Goal: Task Accomplishment & Management: Manage account settings

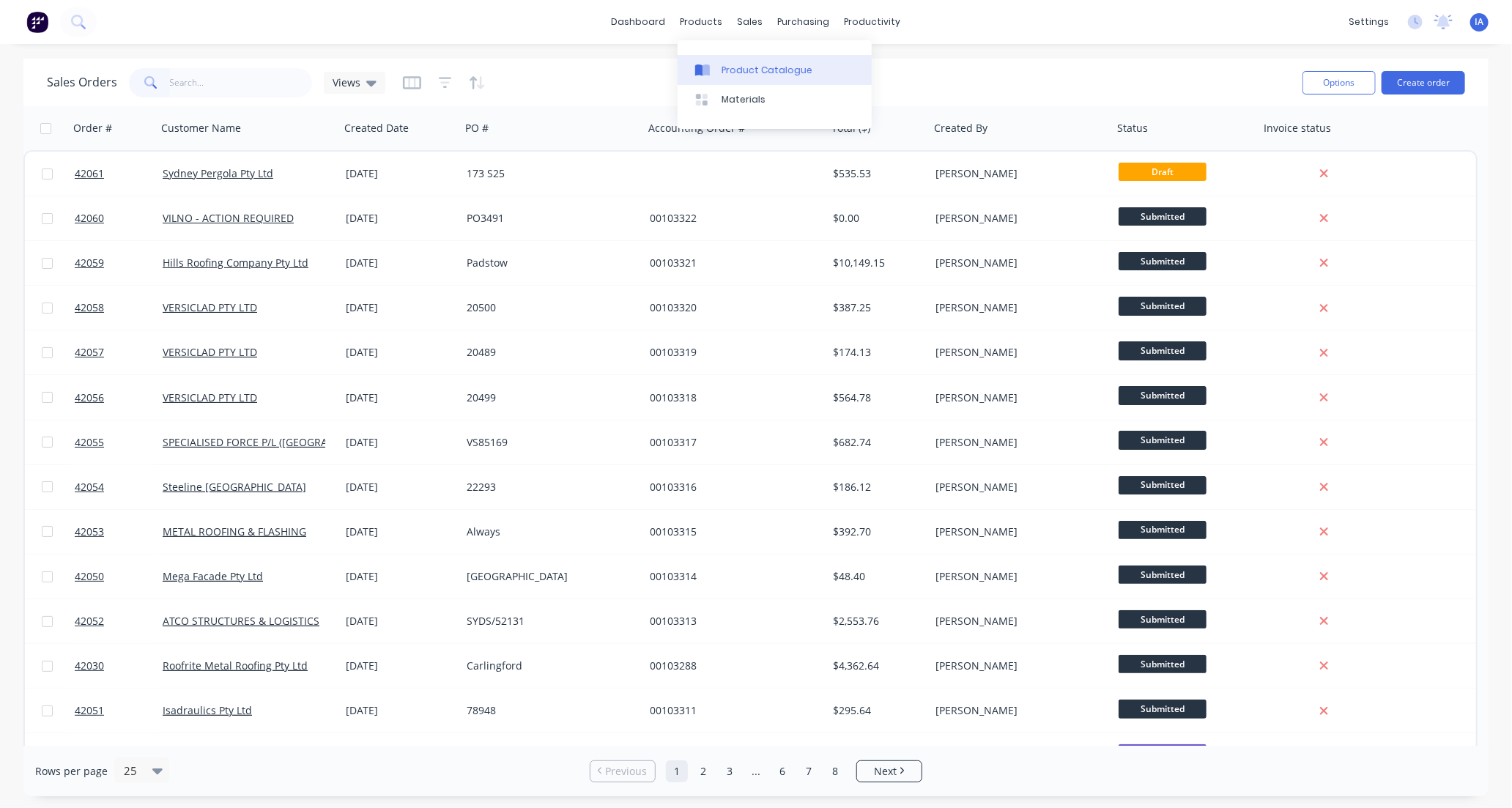
click at [748, 70] on div "Product Catalogue" at bounding box center [767, 69] width 91 height 13
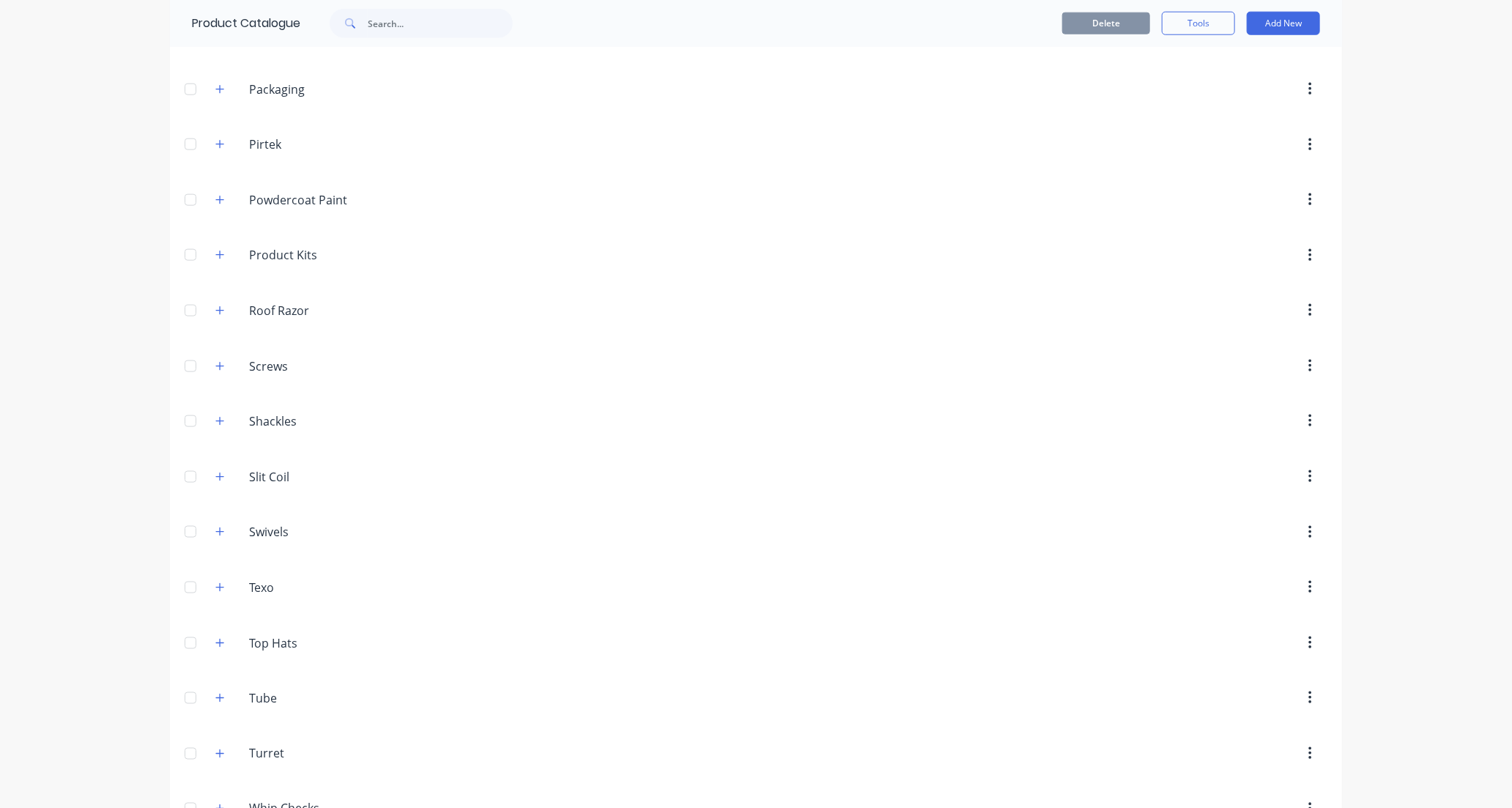
scroll to position [976, 0]
click at [216, 308] on icon "button" at bounding box center [220, 303] width 8 height 8
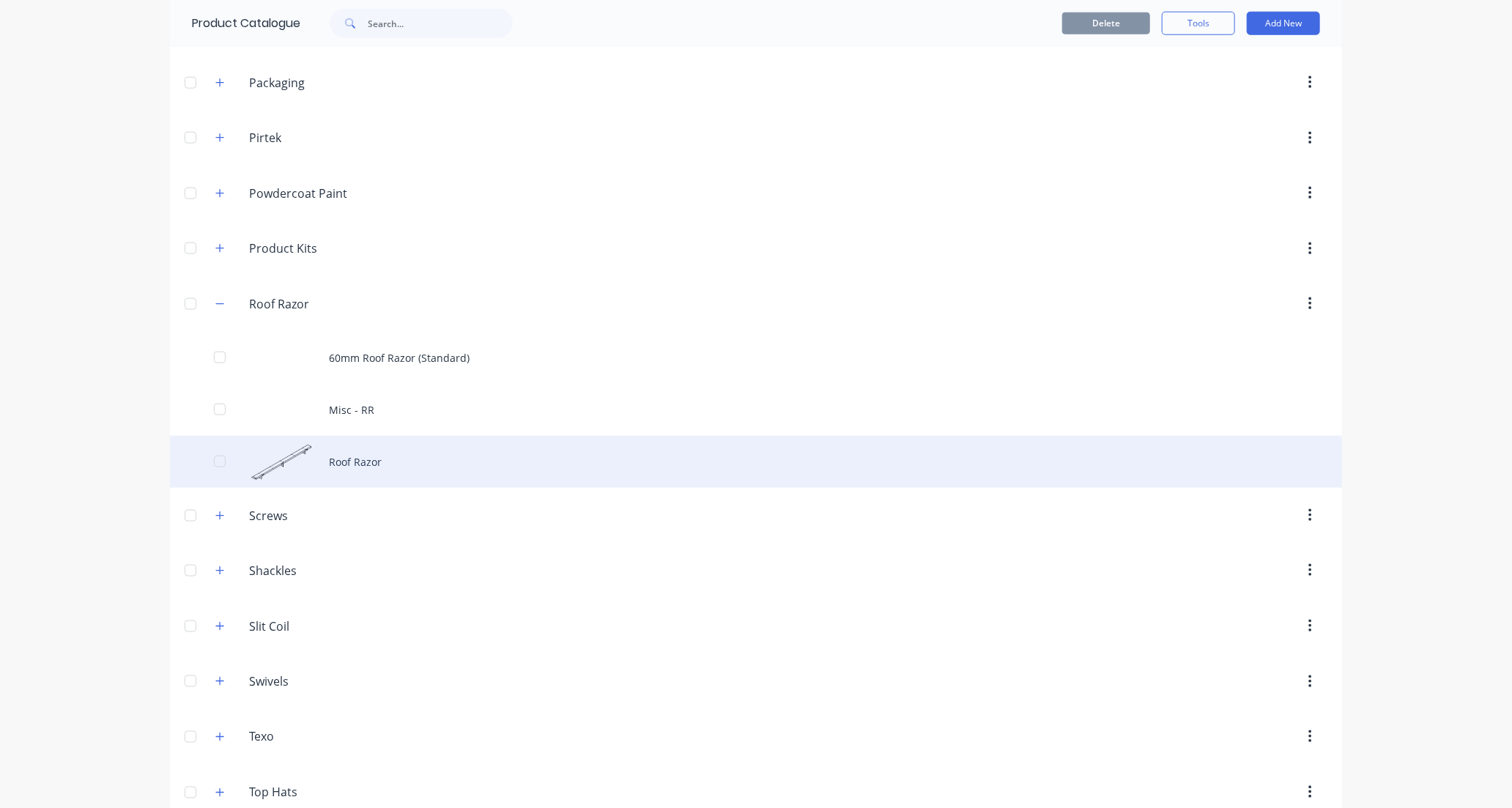
click at [427, 470] on div "Roof Razor" at bounding box center [756, 461] width 1172 height 52
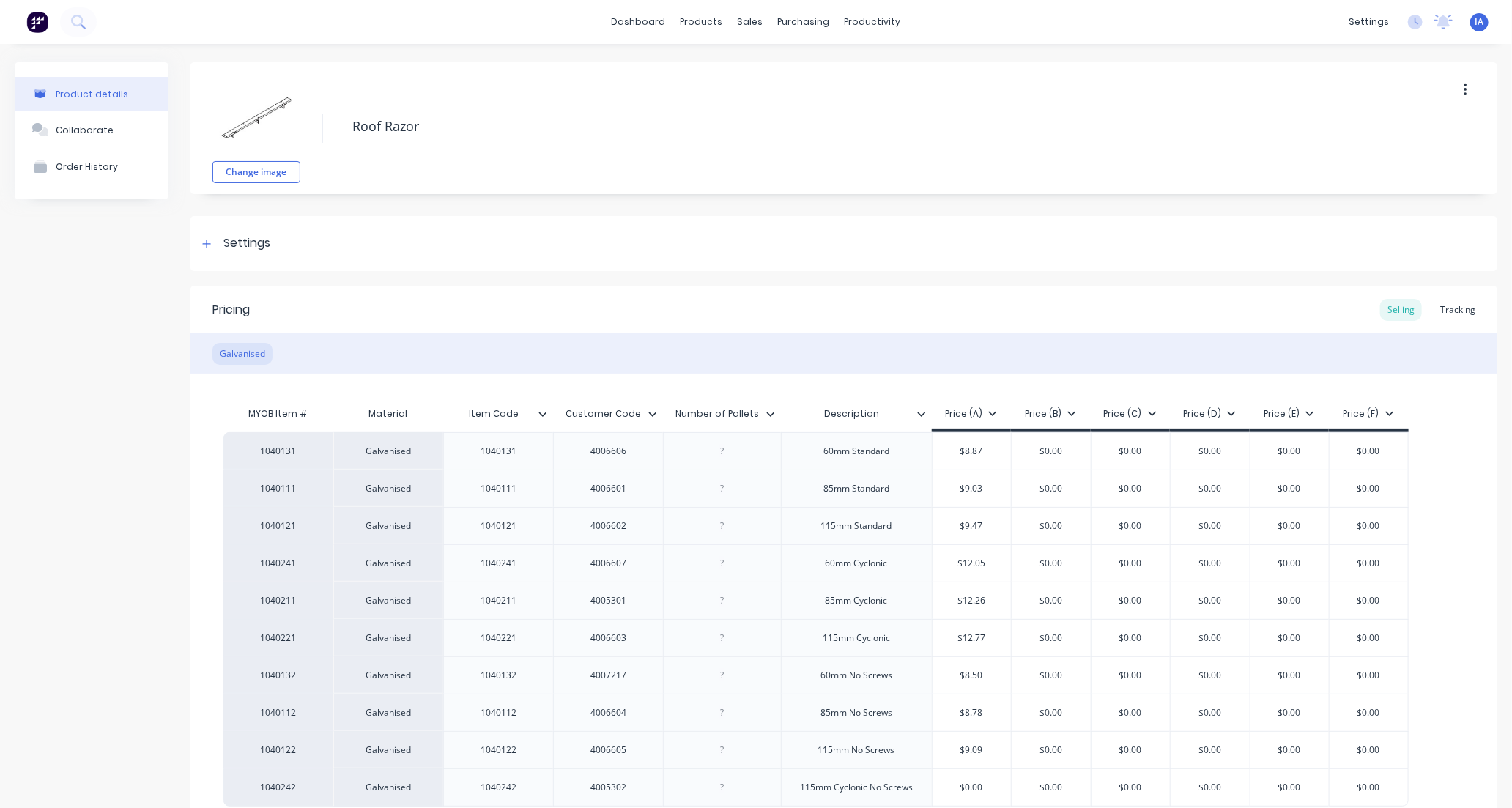
type textarea "x"
click at [1454, 311] on div "Tracking" at bounding box center [1458, 309] width 50 height 22
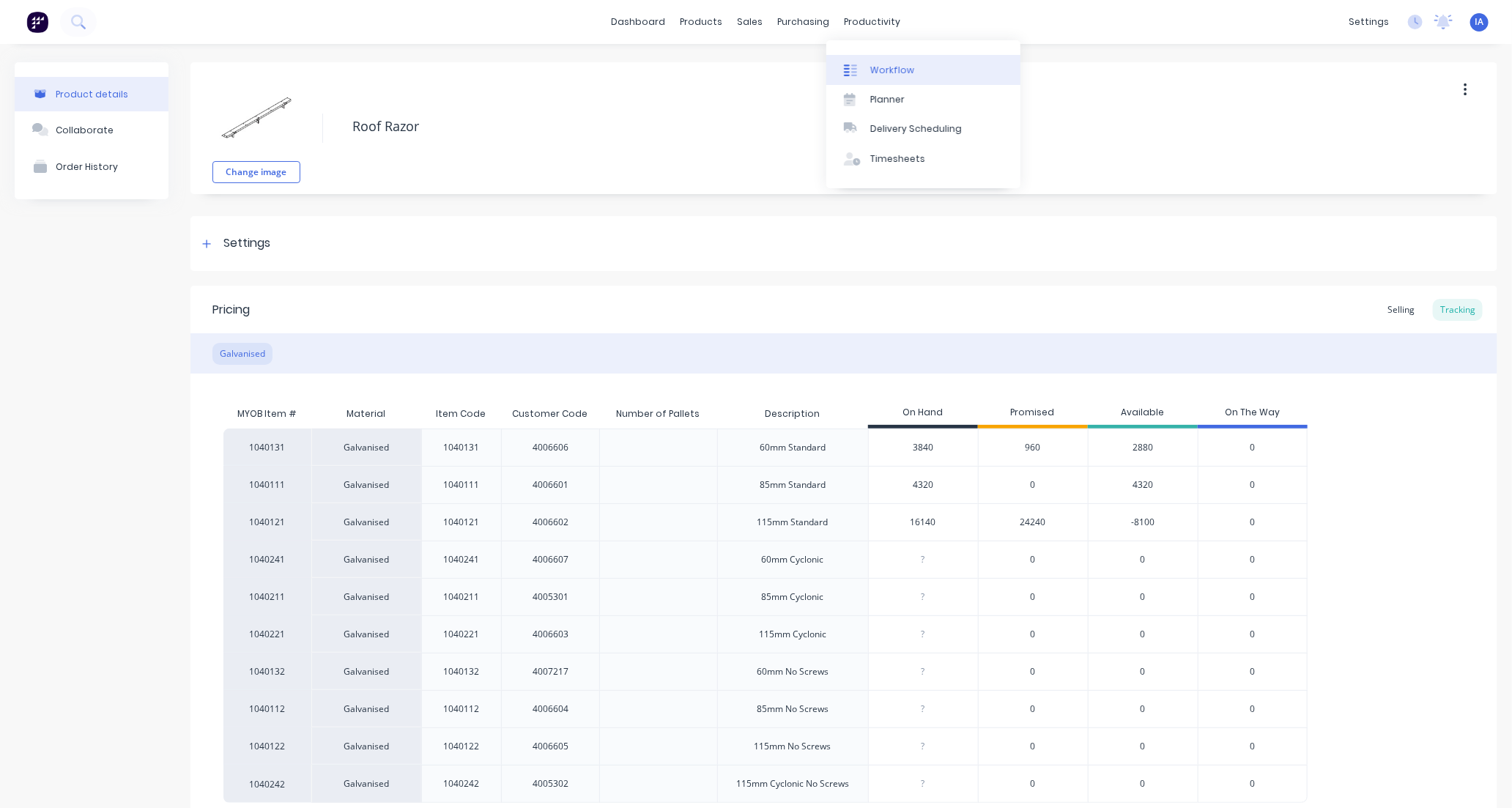
click at [892, 68] on div "Workflow" at bounding box center [892, 69] width 44 height 13
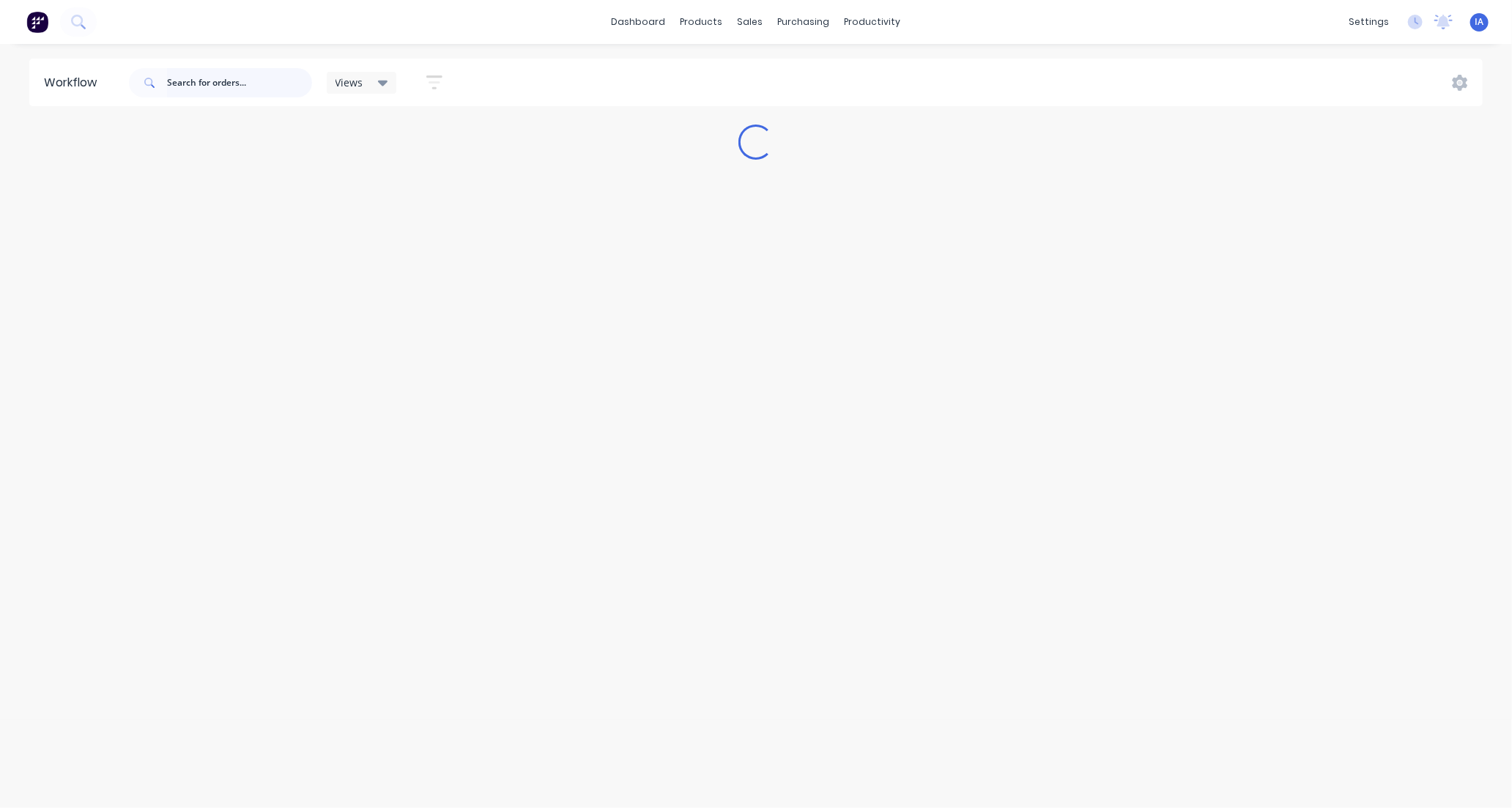
click at [211, 81] on input "text" at bounding box center [239, 82] width 145 height 29
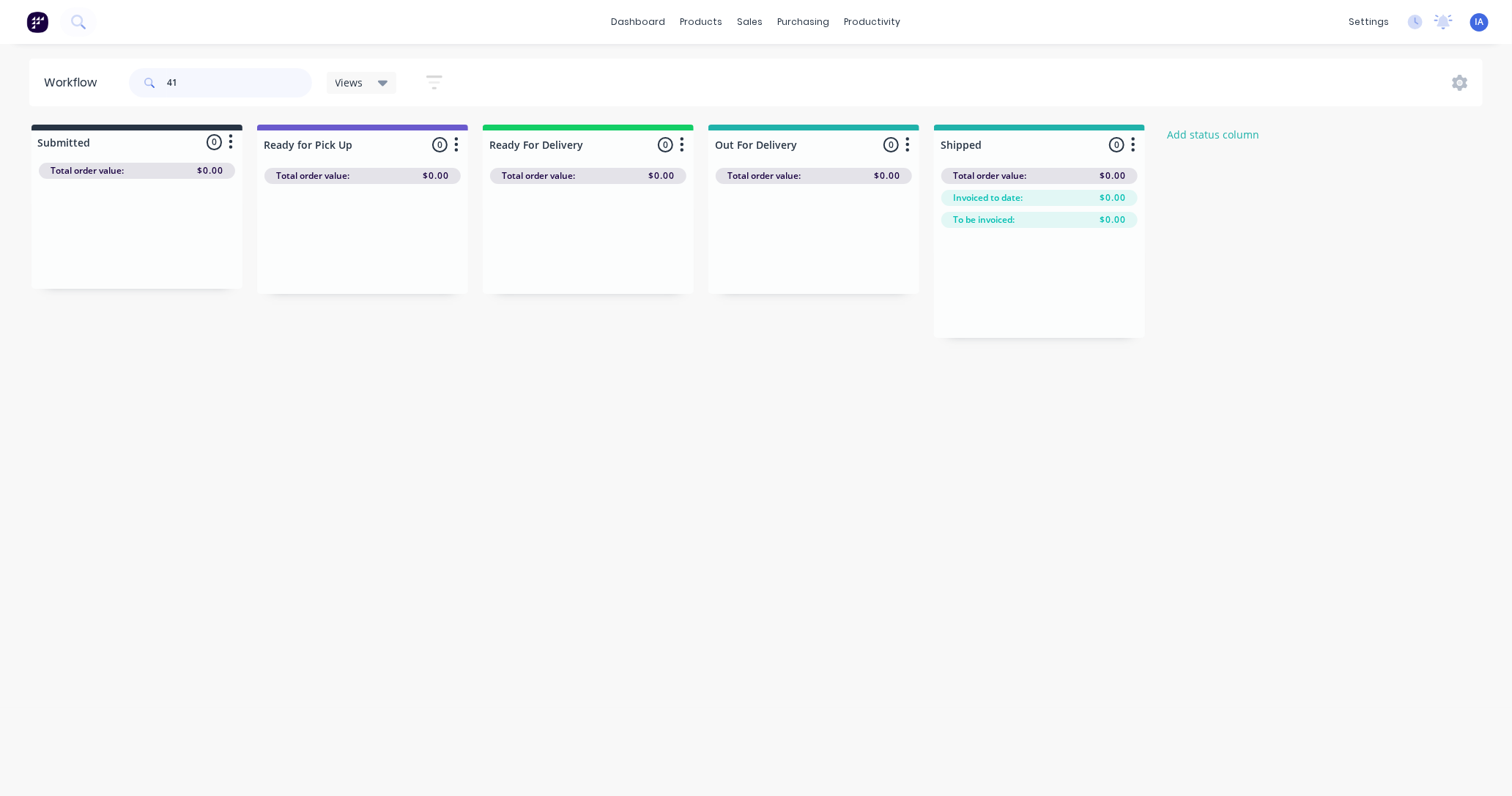
type input "4"
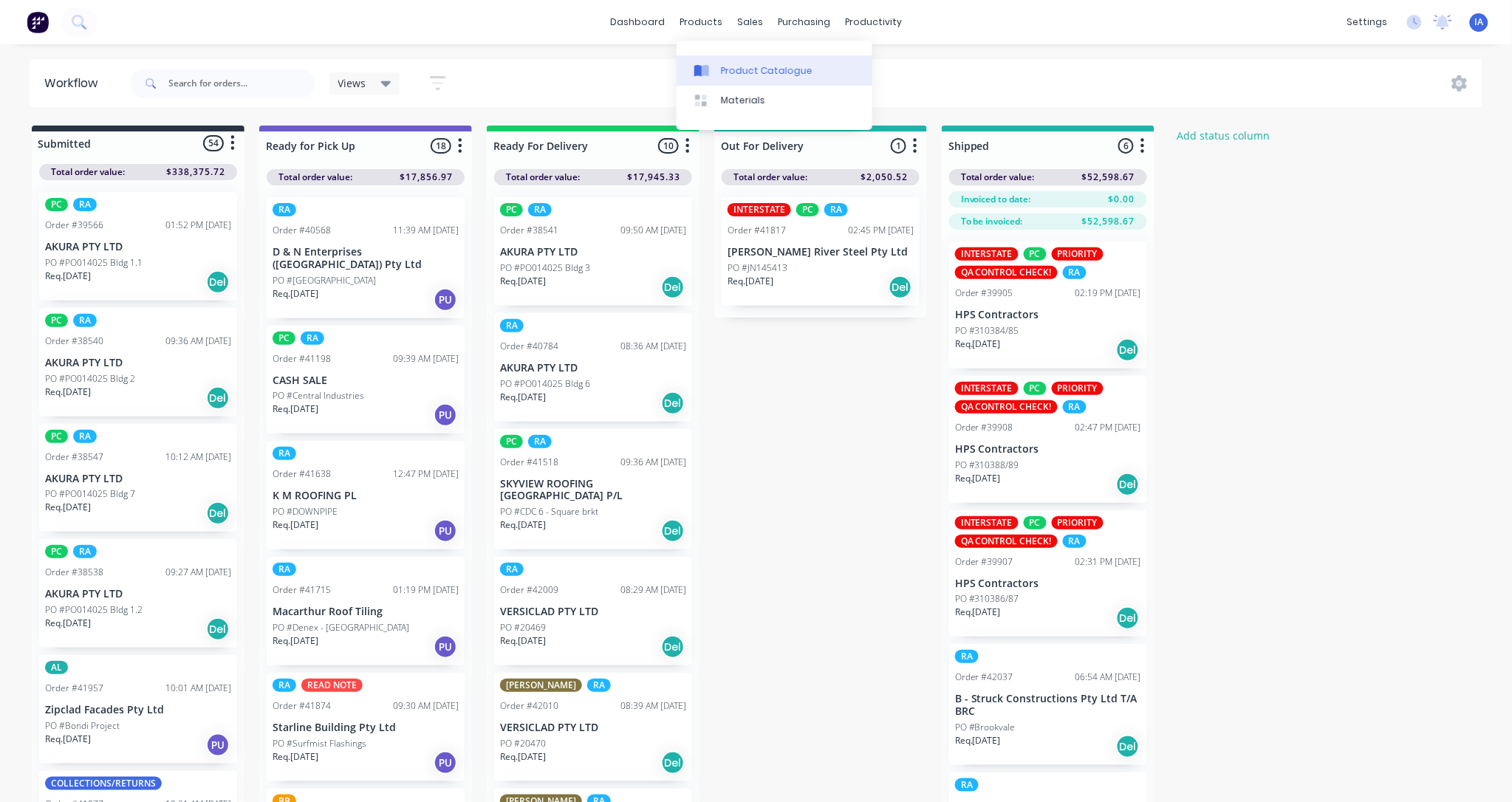
click at [750, 74] on div "Product Catalogue" at bounding box center [766, 70] width 91 height 13
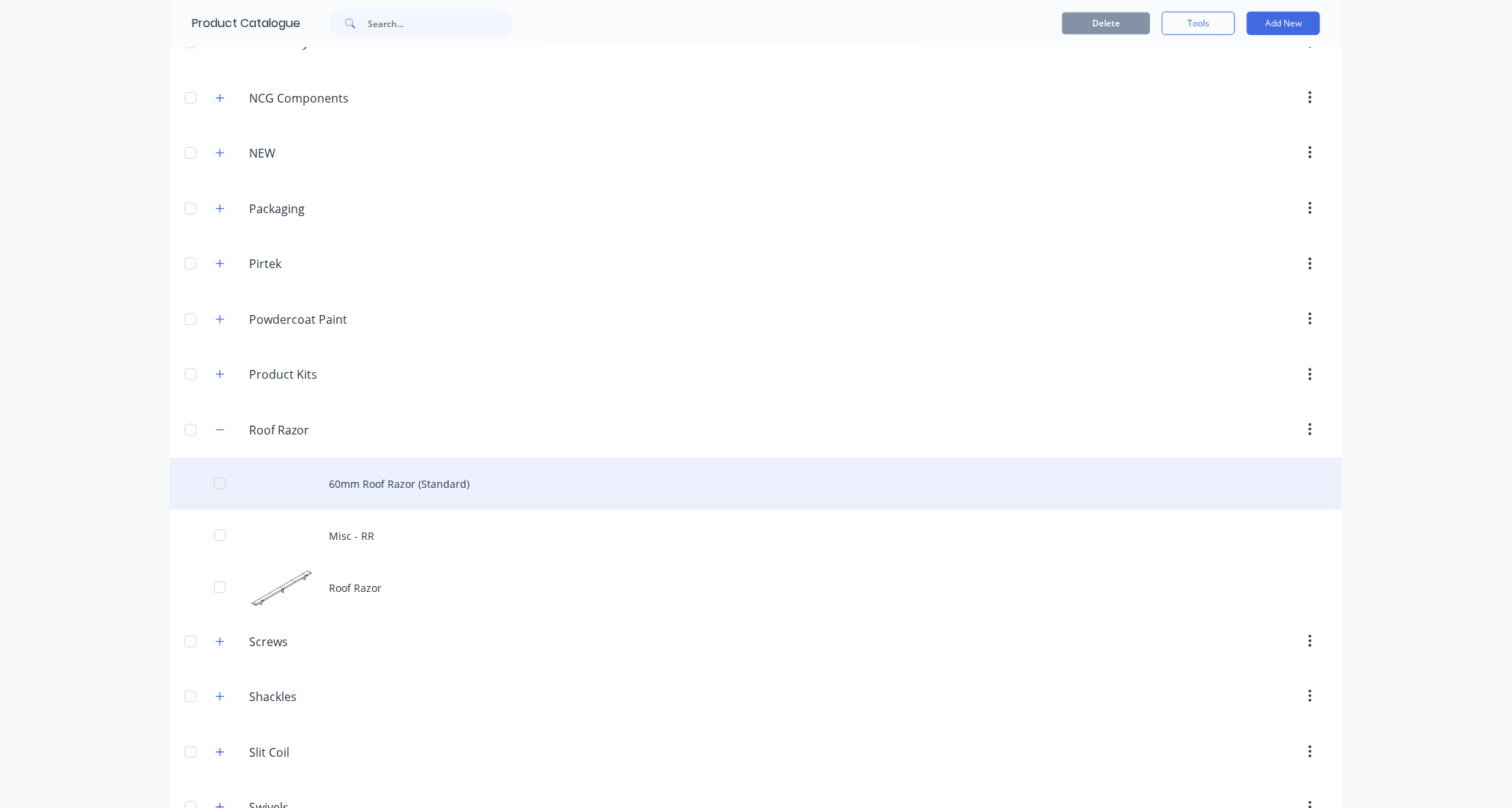
scroll to position [976, 0]
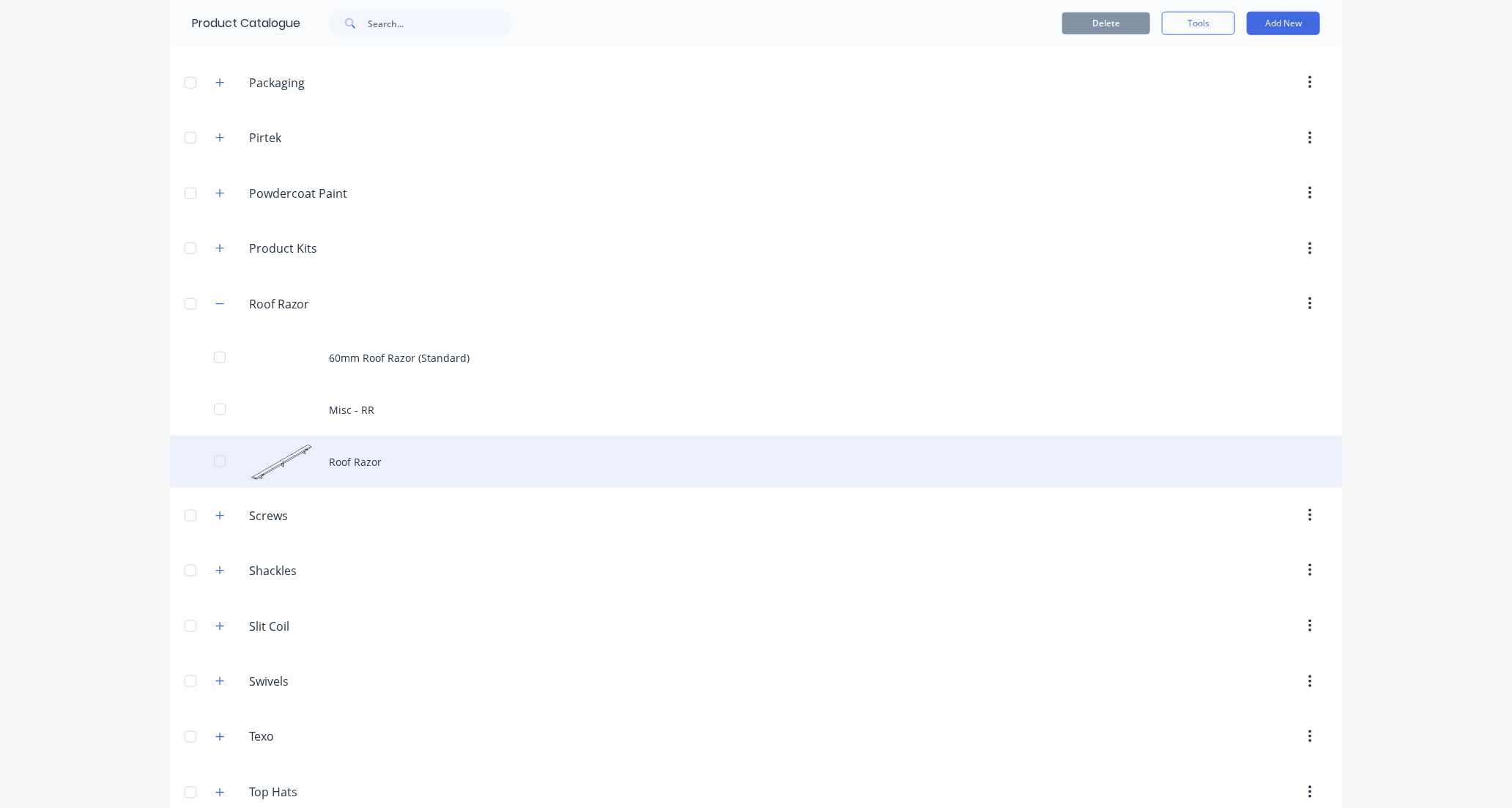
click at [414, 463] on div "Roof Razor" at bounding box center [756, 461] width 1172 height 52
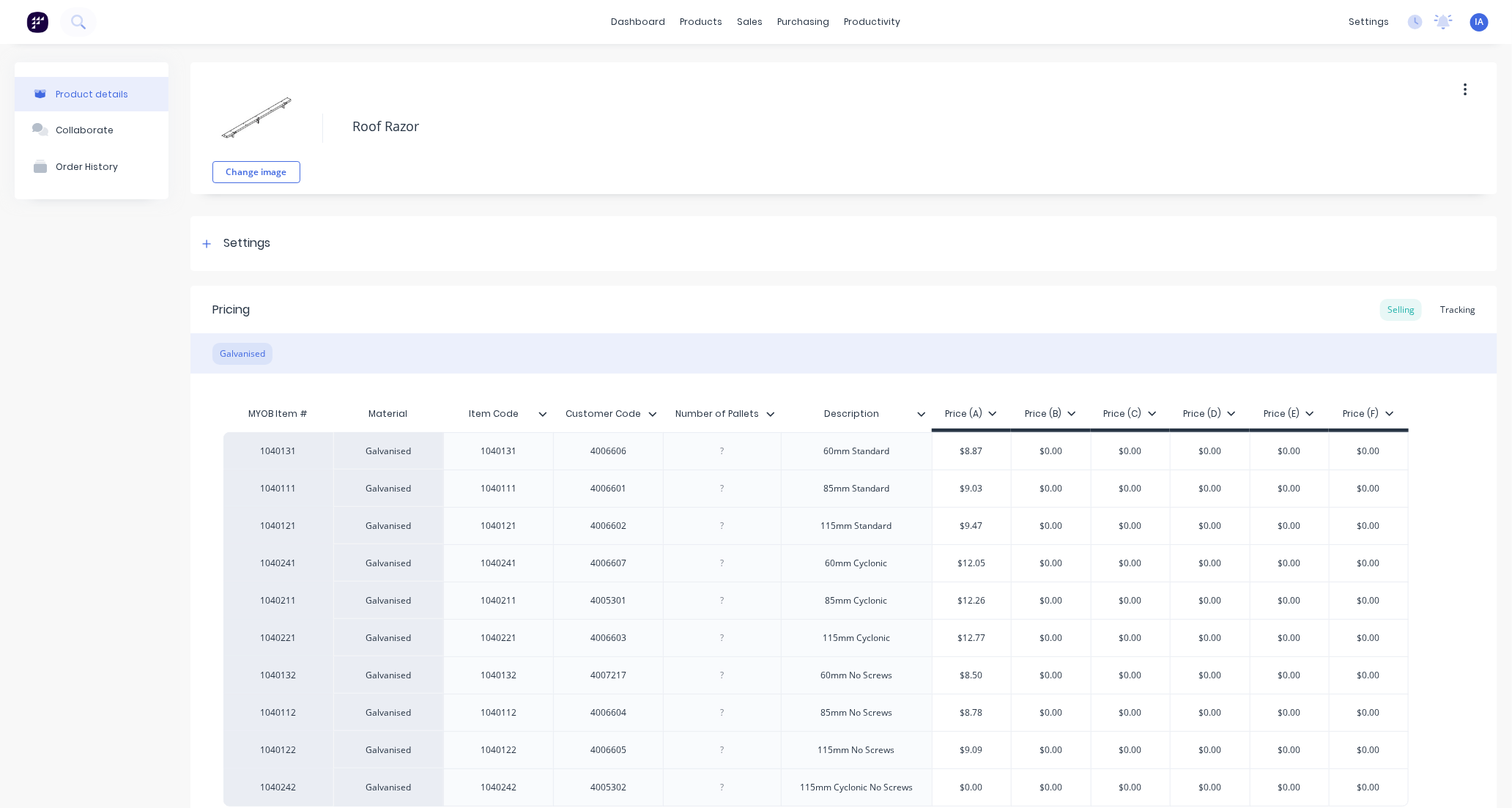
type textarea "x"
click at [1443, 311] on div "Tracking" at bounding box center [1458, 309] width 50 height 22
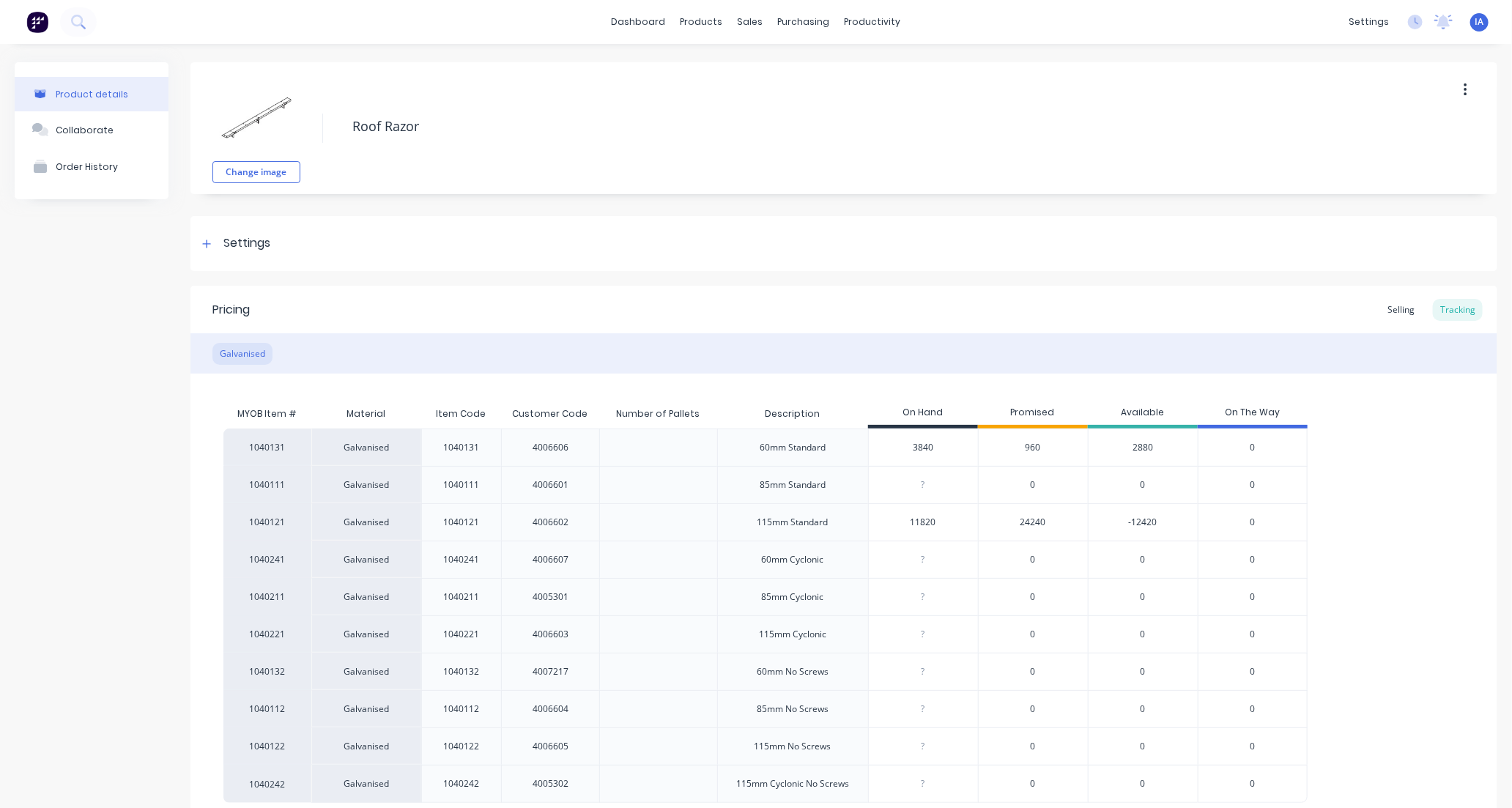
click at [916, 523] on input "11820" at bounding box center [923, 521] width 109 height 13
type input "1820"
type textarea "x"
type input "120"
type textarea "x"
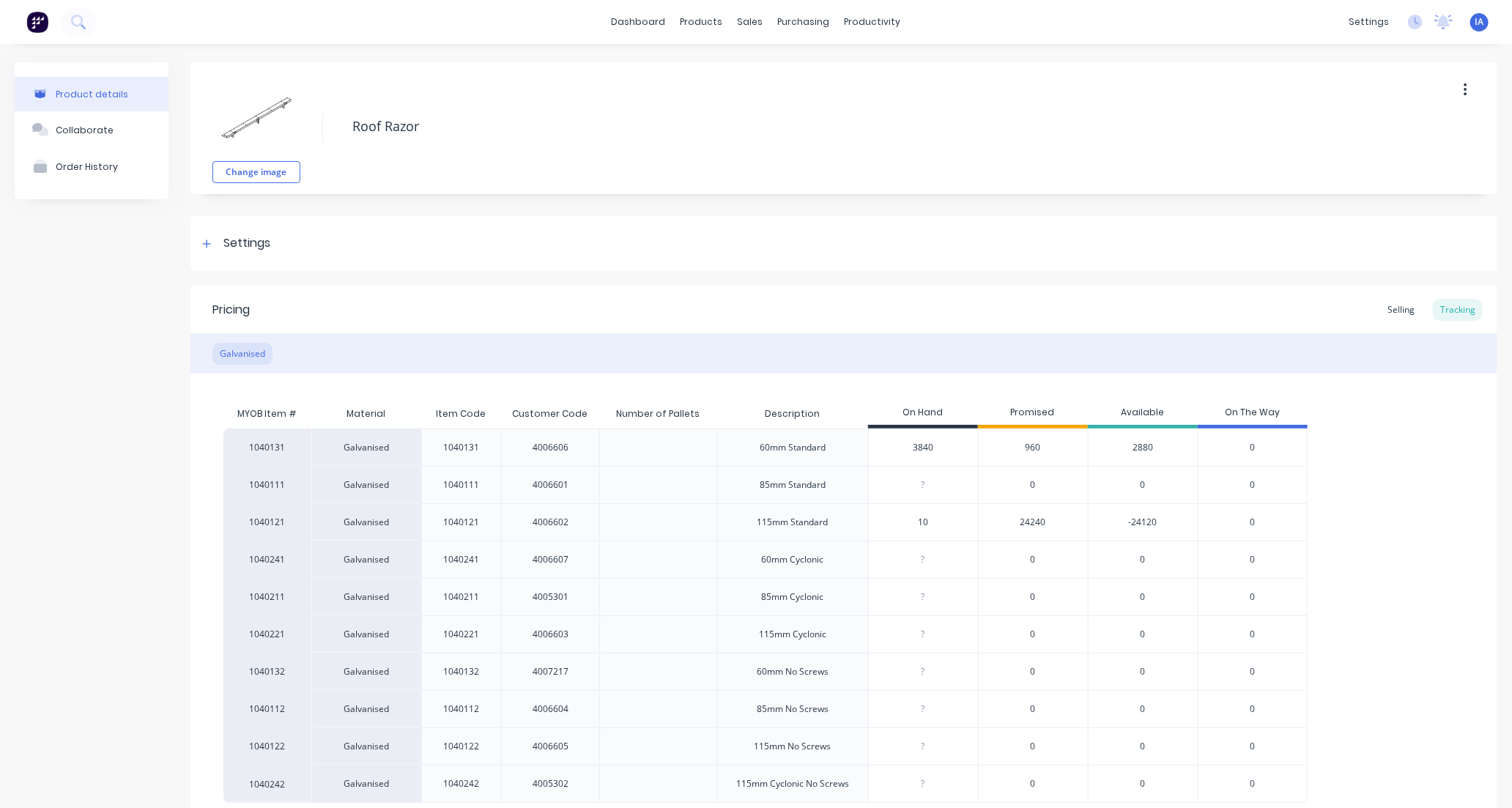
type input "1"
type textarea "x"
type input "12"
type textarea "x"
type input "1278"
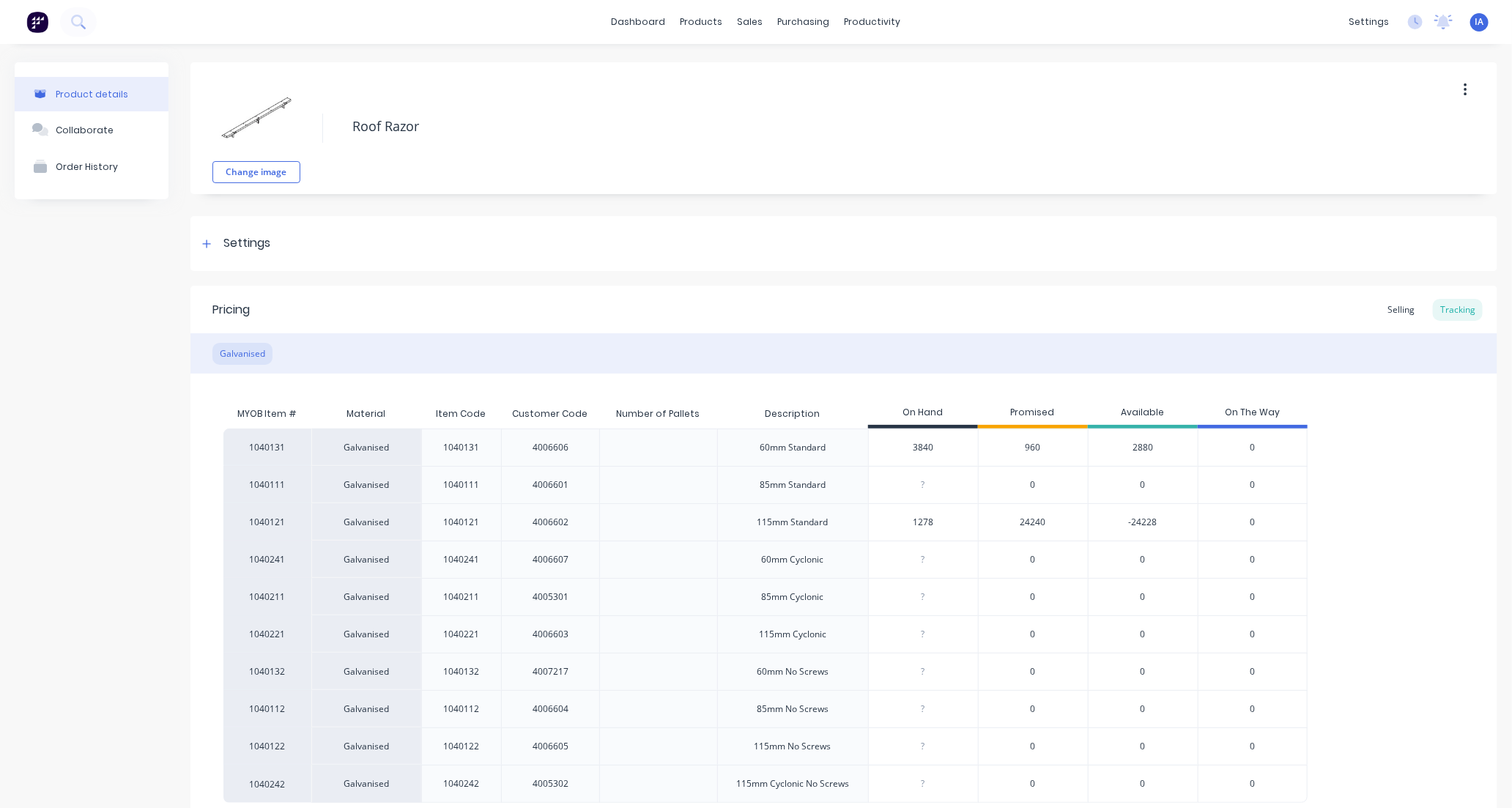
type textarea "x"
type input "12780"
type textarea "x"
type input "12780"
click at [916, 487] on input "0" at bounding box center [923, 484] width 109 height 13
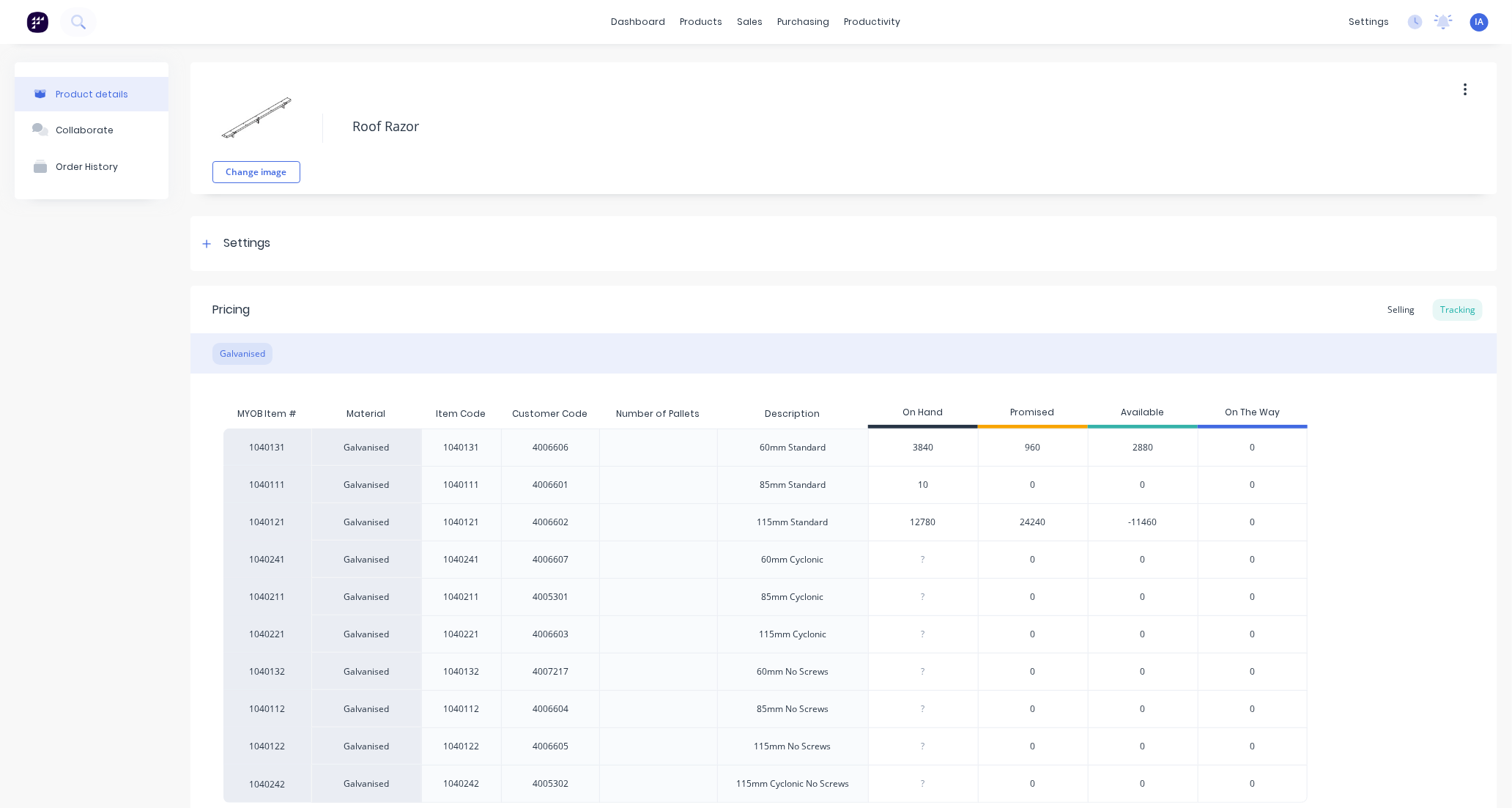
type input "180"
type textarea "x"
type input "1800"
type textarea "x"
type input "180"
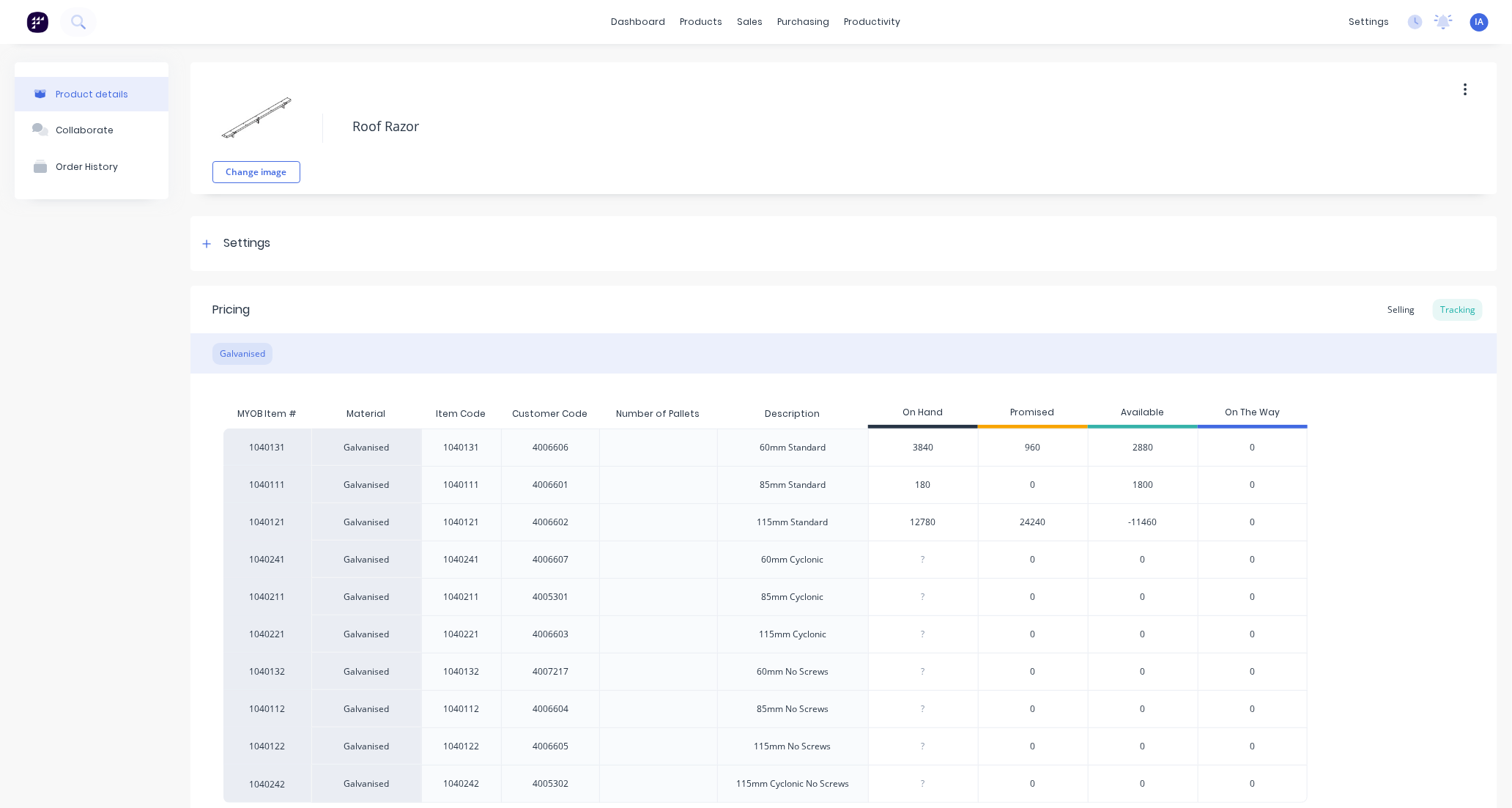
type textarea "x"
type input "180"
click at [1375, 645] on div "1040131 Galvanised 1040131 4006606 60mm Standard 3840 960 2880 0 1040111 Galvan…" at bounding box center [844, 616] width 1241 height 374
click at [1384, 649] on div "1040131 Galvanised 1040131 4006606 60mm Standard 3840 960 2880 0 1040111 Galvan…" at bounding box center [844, 616] width 1241 height 374
click at [913, 523] on input "12780" at bounding box center [923, 521] width 109 height 13
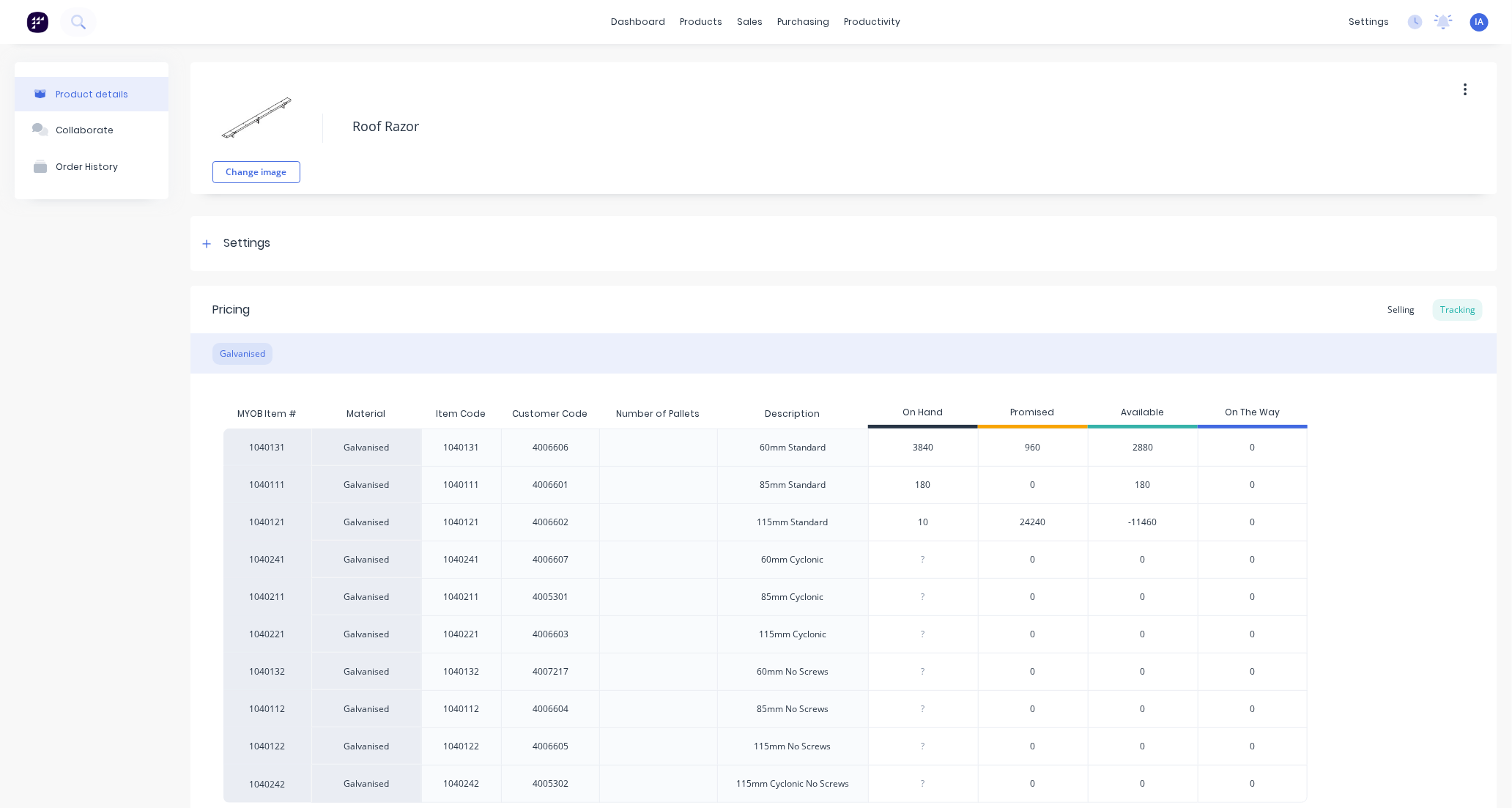
type input "1"
type textarea "x"
type input "13260"
type textarea "x"
type input "13260"
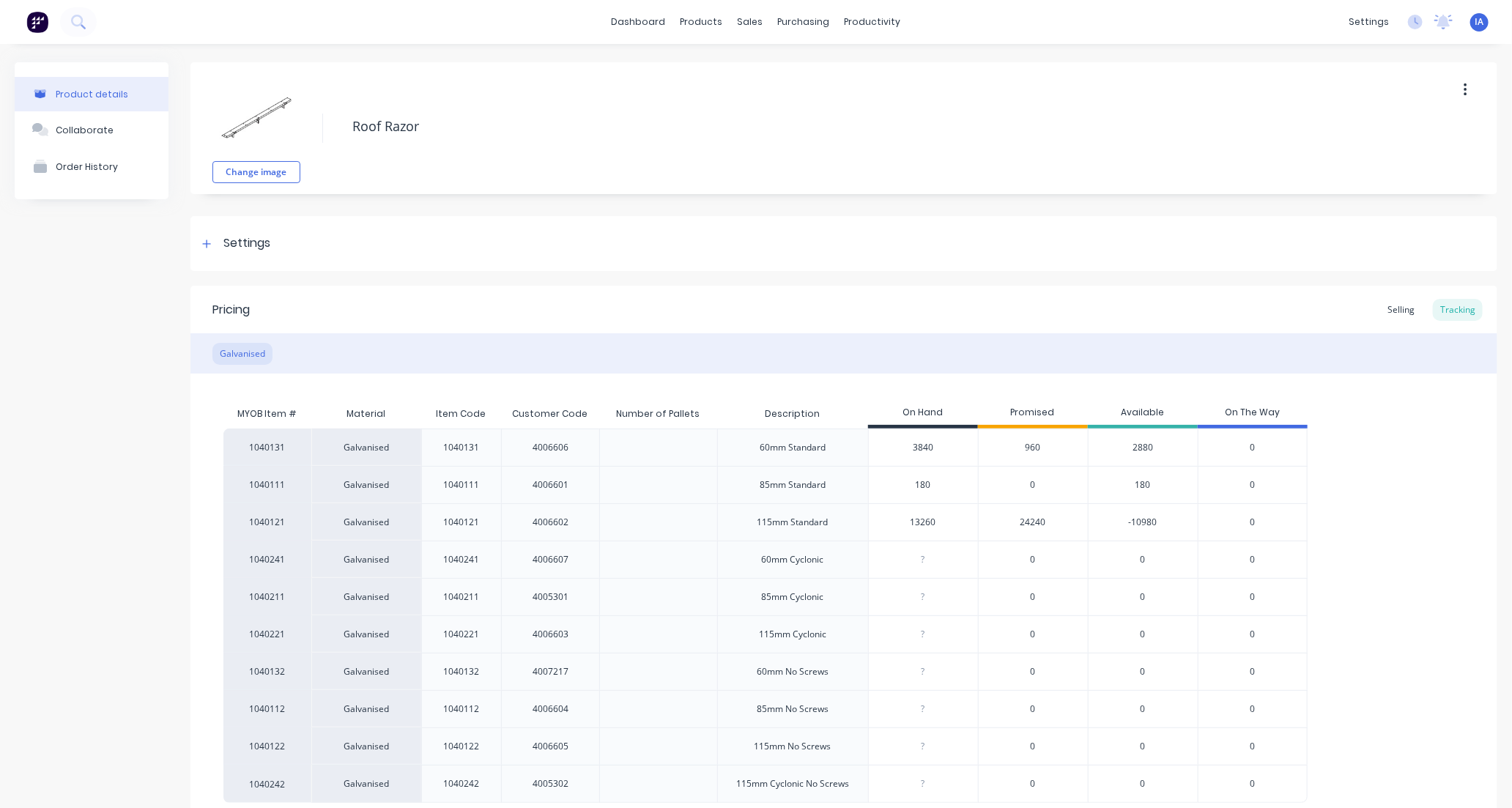
click at [1332, 550] on div "1040131 Galvanised 1040131 4006606 60mm Standard 3840 960 2880 0 1040111 Galvan…" at bounding box center [844, 616] width 1241 height 374
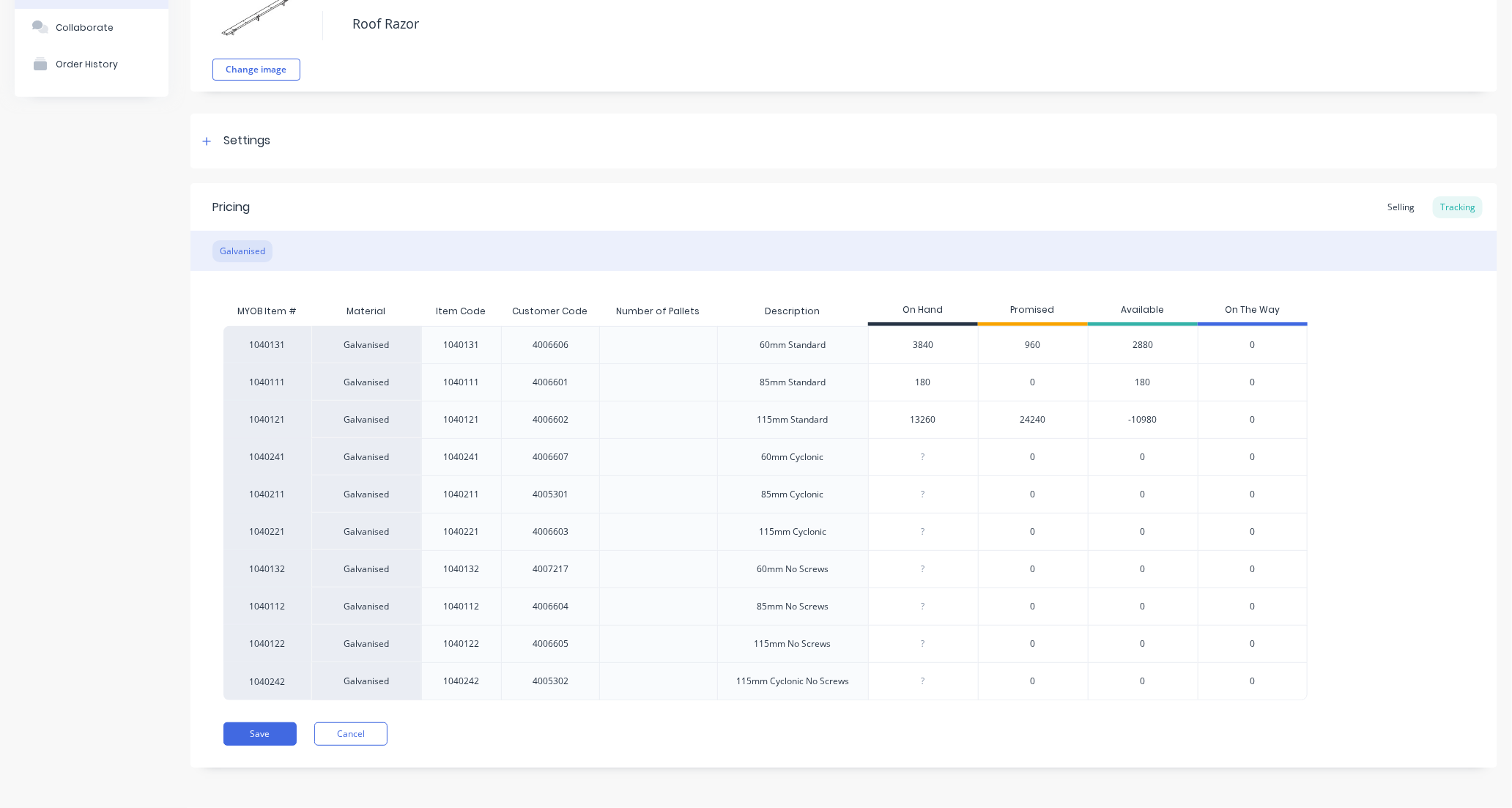
scroll to position [103, 0]
click at [280, 734] on button "Save" at bounding box center [260, 733] width 73 height 23
type textarea "x"
